Goal: Task Accomplishment & Management: Manage account settings

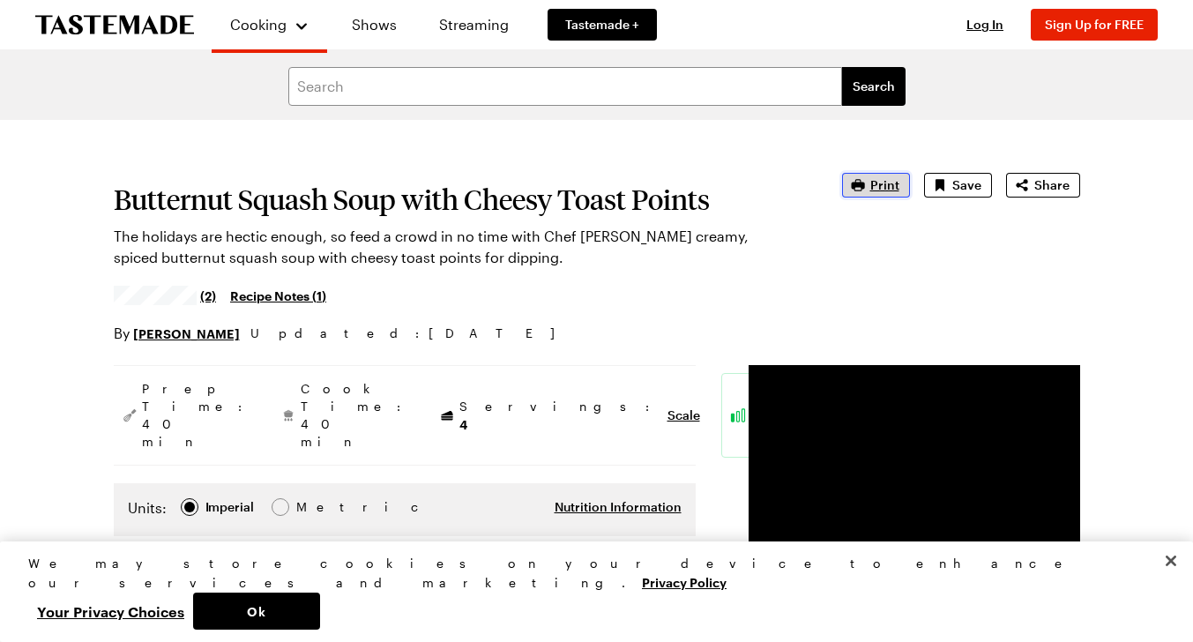
click at [893, 186] on span "Print" at bounding box center [884, 185] width 29 height 18
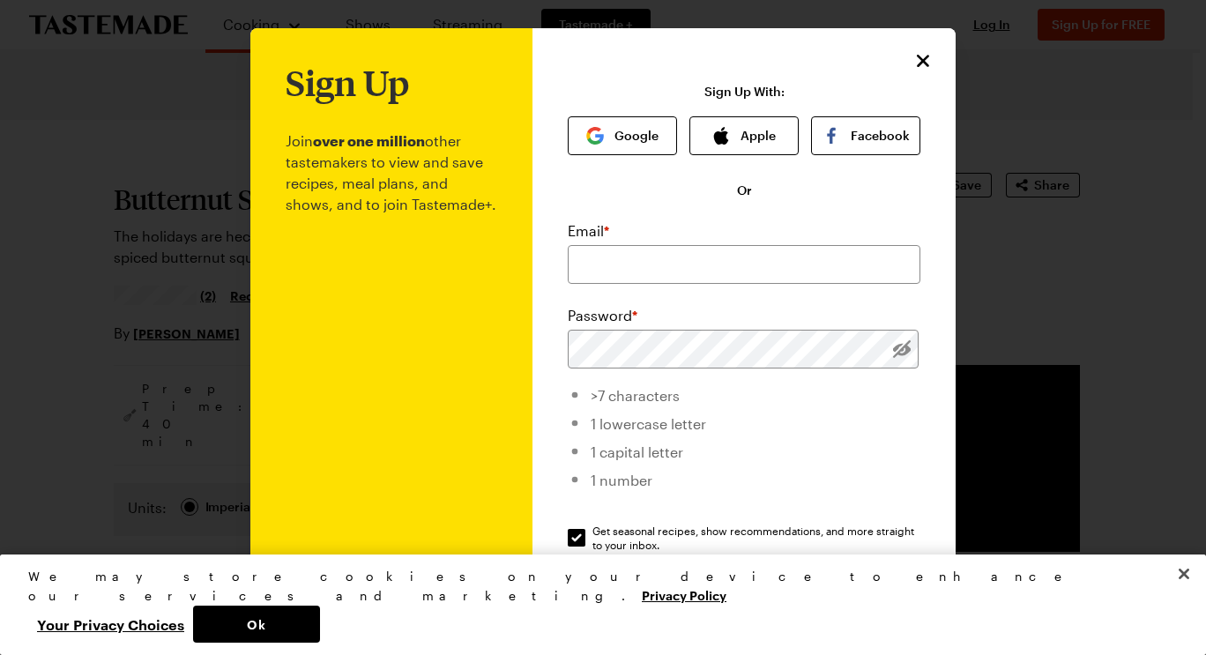
click at [929, 64] on div "Sign Up Join over one million other tastemakers to view and save recipes, meal …" at bounding box center [743, 419] width 423 height 783
click at [918, 63] on icon "Close" at bounding box center [924, 60] width 12 height 12
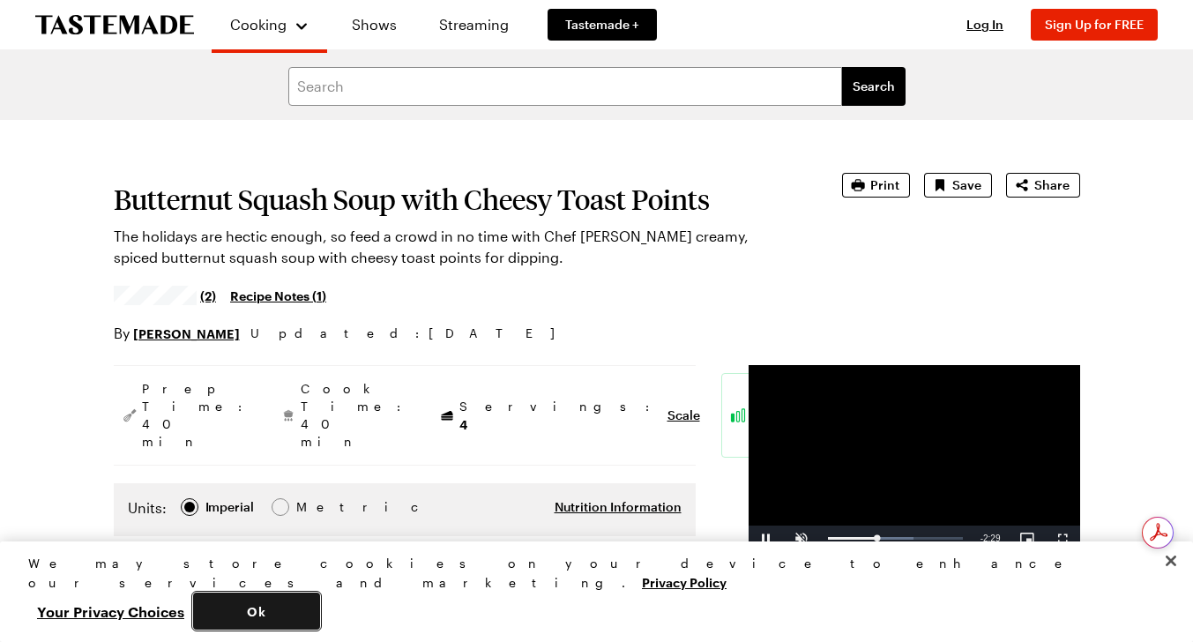
click at [320, 605] on button "Ok" at bounding box center [256, 610] width 127 height 37
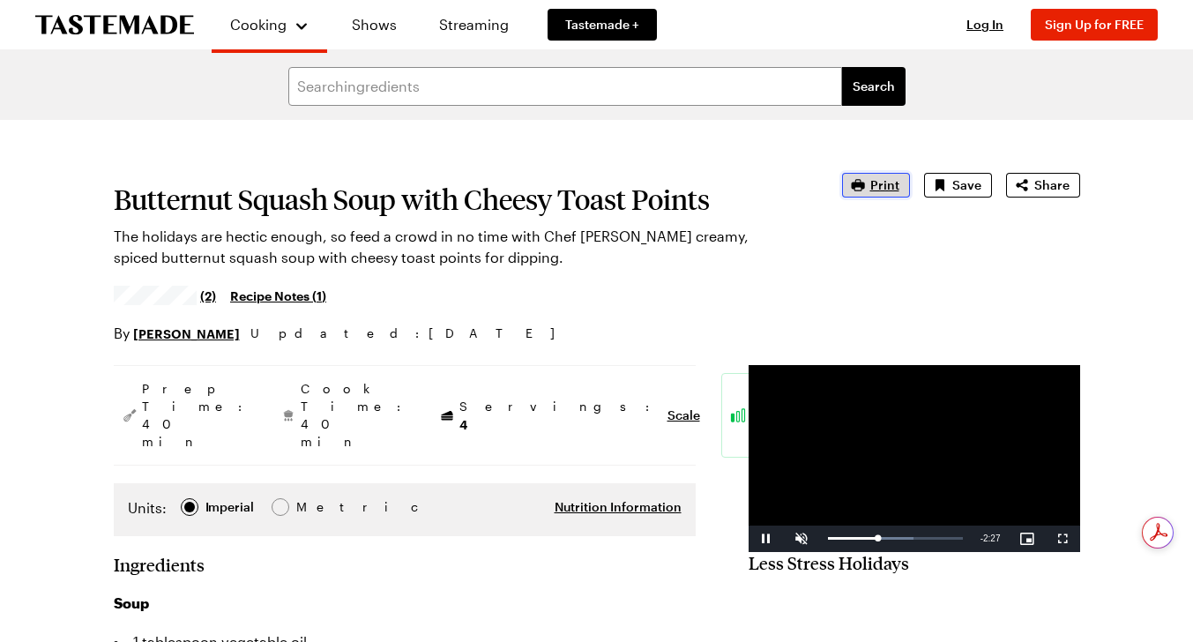
click at [886, 195] on button "Print" at bounding box center [876, 185] width 68 height 25
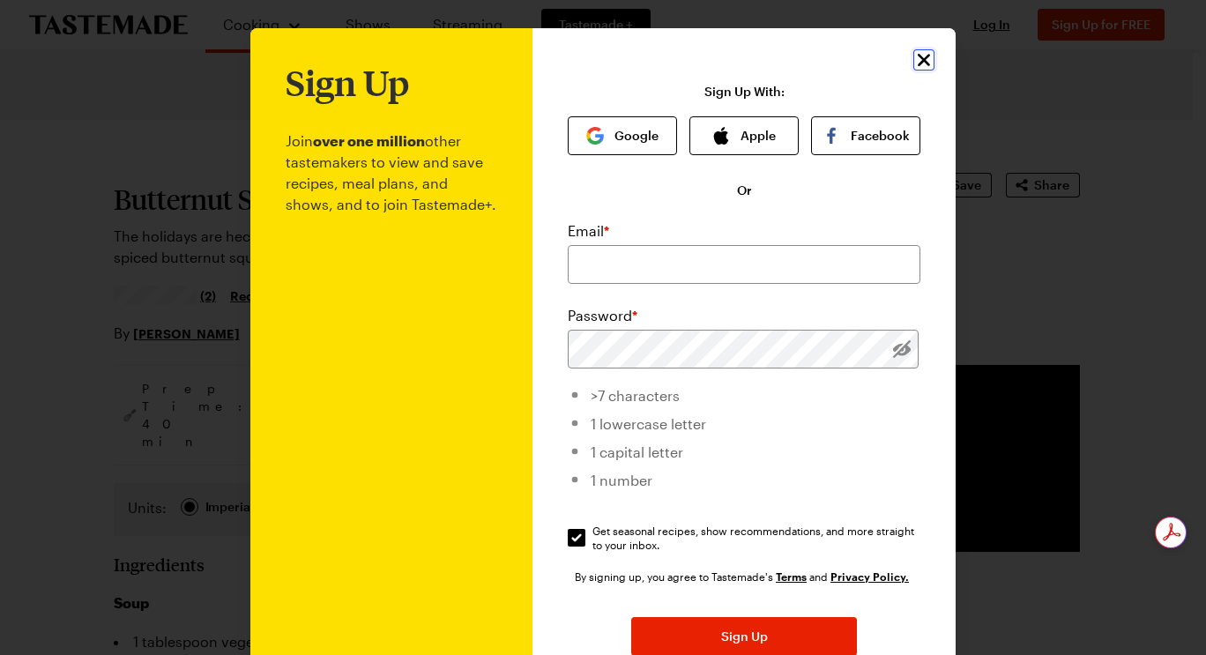
click at [919, 54] on icon "Close" at bounding box center [923, 59] width 21 height 21
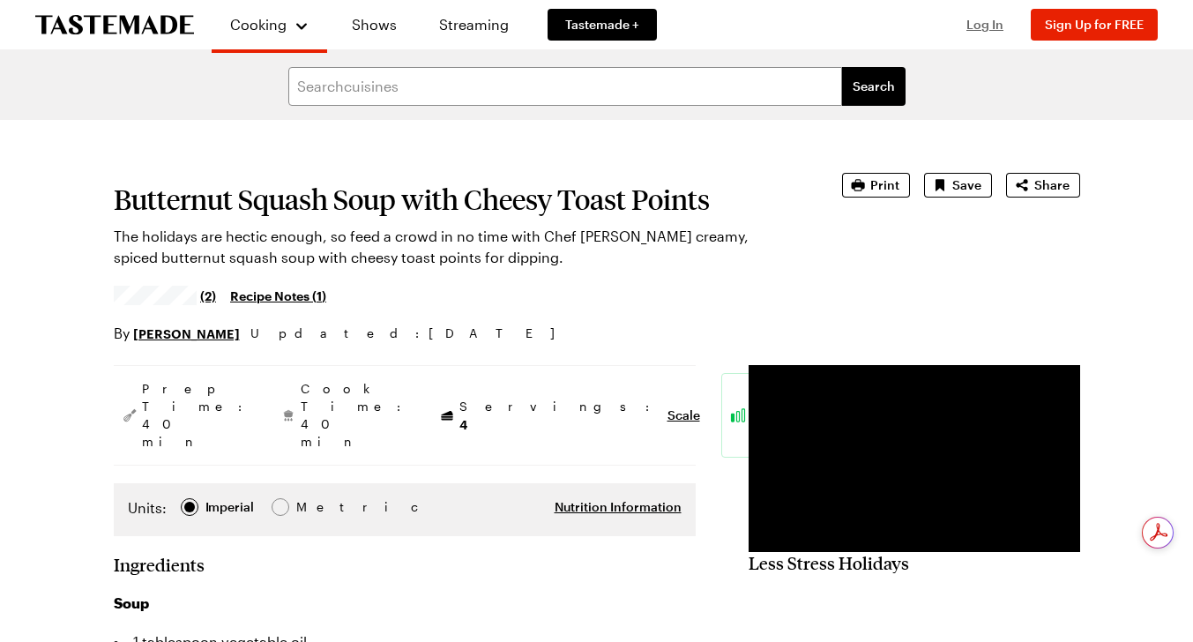
click at [981, 26] on span "Log In" at bounding box center [984, 24] width 37 height 15
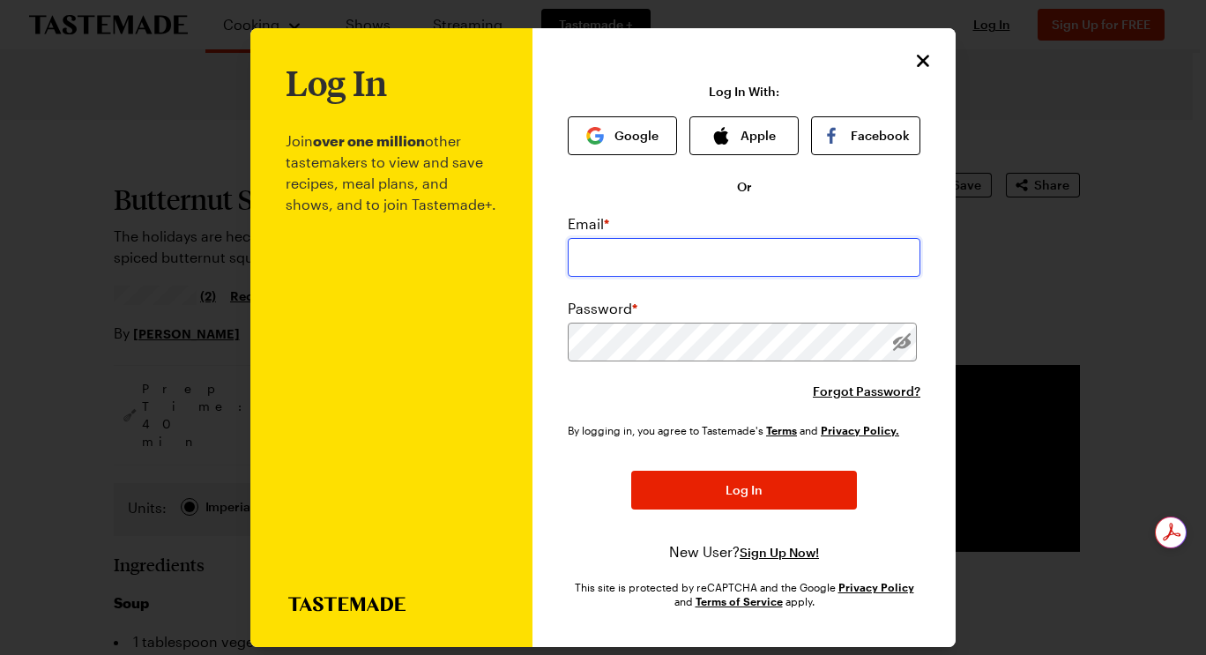
click at [647, 249] on input "email" at bounding box center [744, 257] width 353 height 39
type input "[EMAIL_ADDRESS][DOMAIN_NAME]"
click at [517, 393] on div "Log In Join over one million other tastemakers to view and save recipes, meal p…" at bounding box center [391, 337] width 282 height 619
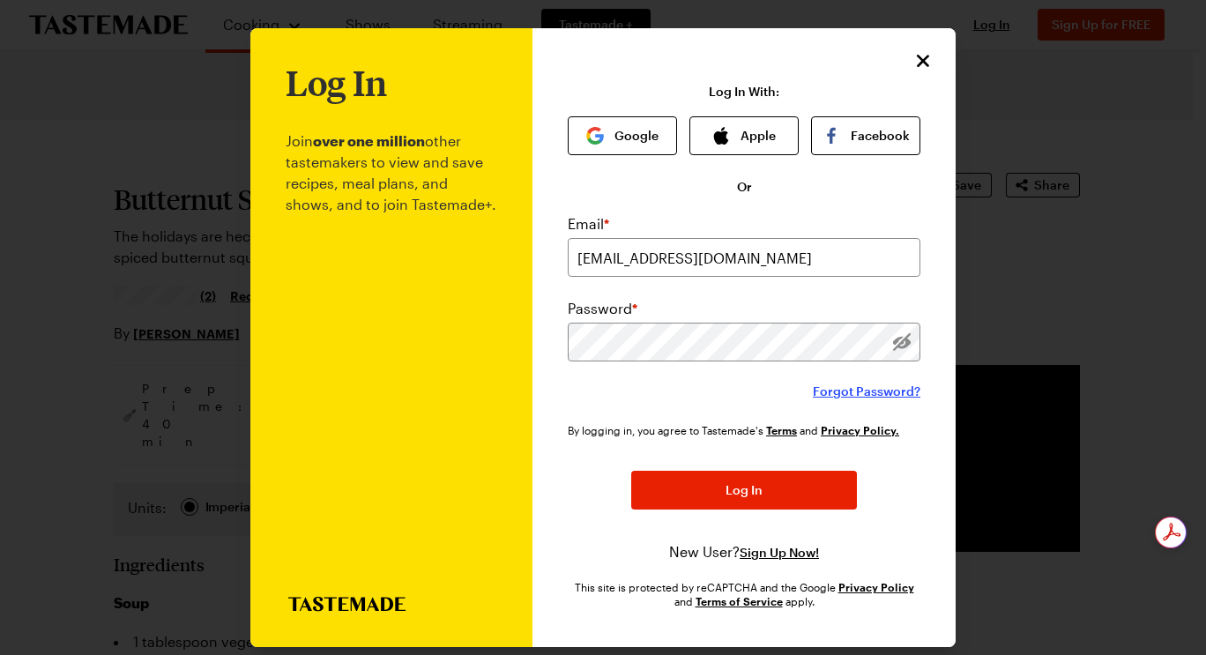
click at [840, 393] on span "Forgot Password?" at bounding box center [867, 392] width 108 height 18
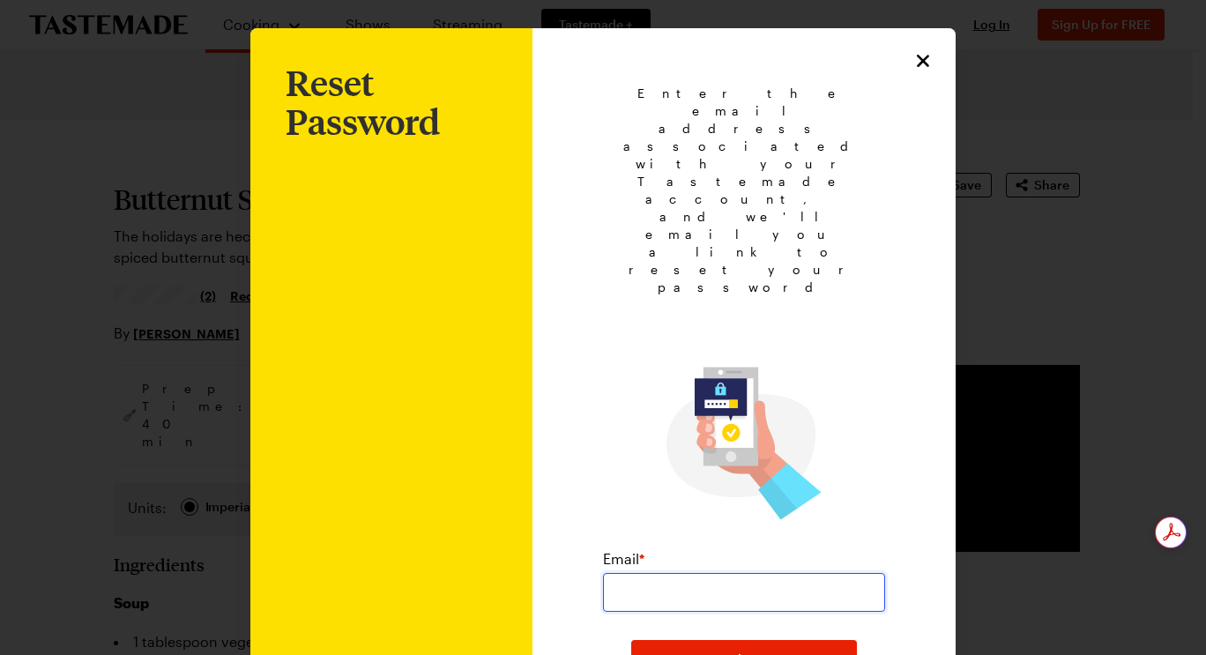
click at [710, 573] on input "email" at bounding box center [744, 592] width 282 height 39
type input "[EMAIL_ADDRESS][DOMAIN_NAME]"
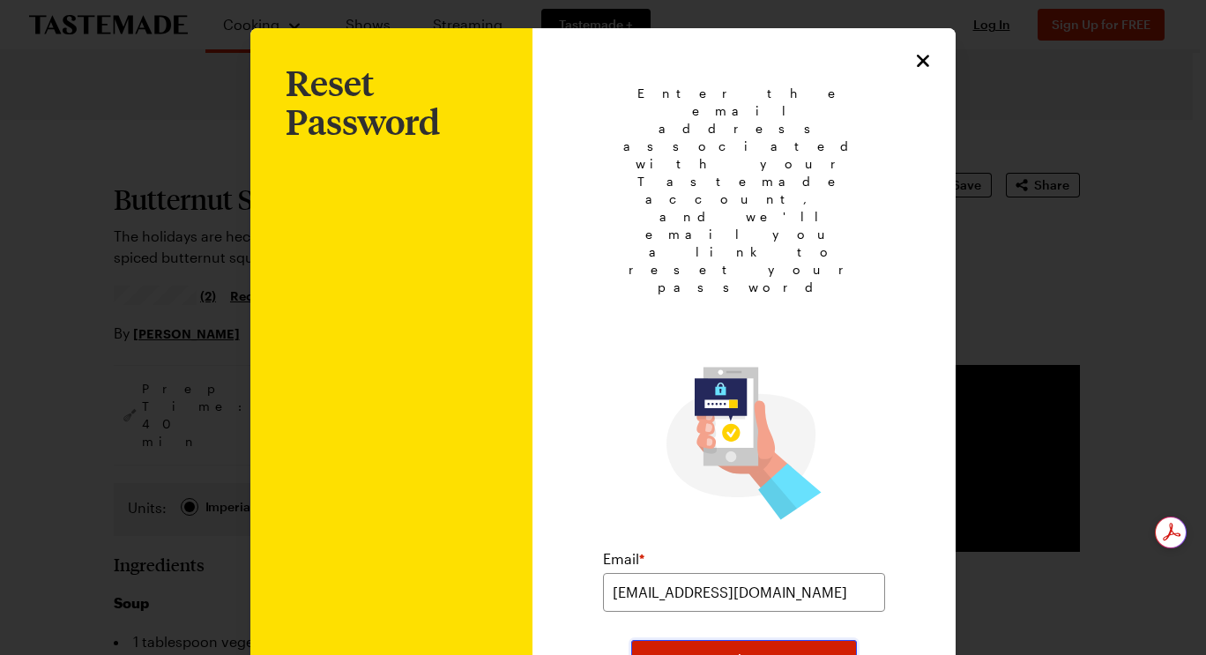
click at [763, 640] on button "Submit" at bounding box center [744, 659] width 226 height 39
